Goal: Information Seeking & Learning: Find specific fact

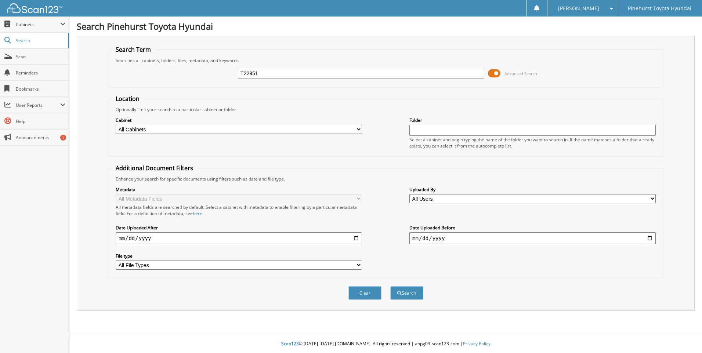
type input "T22951"
click at [390, 286] on button "Search" at bounding box center [406, 293] width 33 height 14
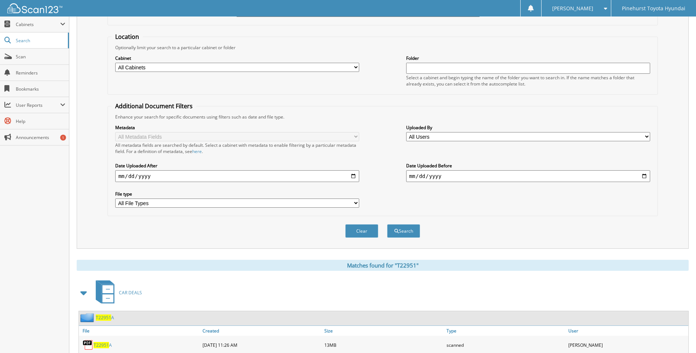
scroll to position [149, 0]
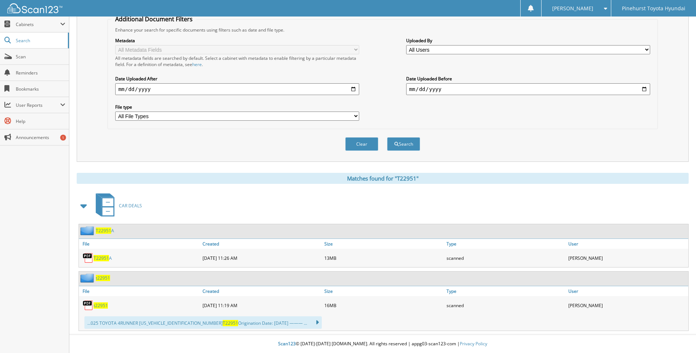
click at [97, 257] on span "T22951" at bounding box center [101, 258] width 15 height 6
click at [103, 229] on span "T22951" at bounding box center [103, 231] width 15 height 6
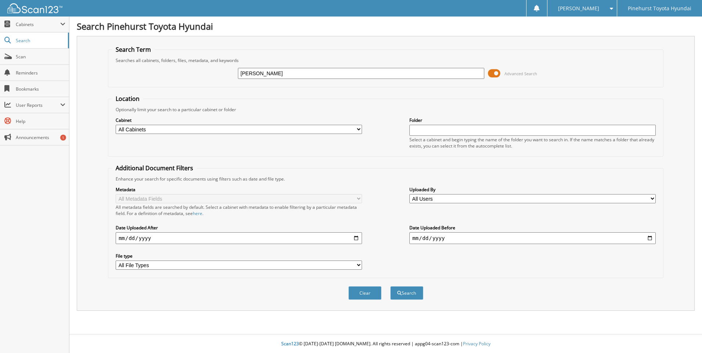
type input "KENNEY"
click at [390, 286] on button "Search" at bounding box center [406, 293] width 33 height 14
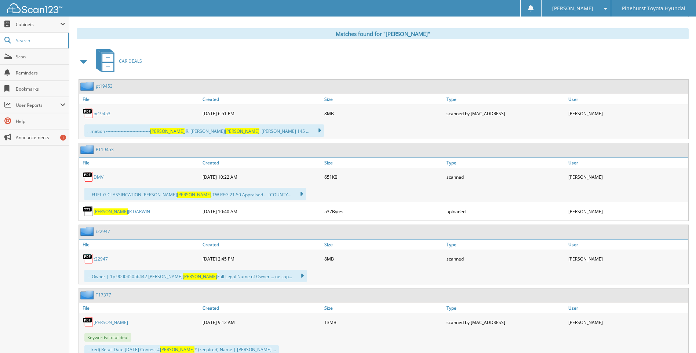
scroll to position [319, 0]
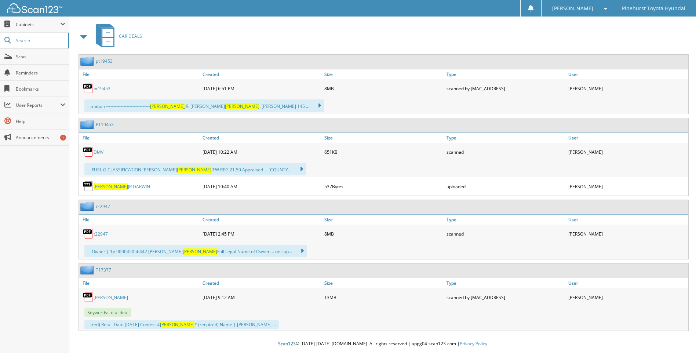
click at [97, 233] on link "t22947" at bounding box center [101, 234] width 14 height 6
